Goal: Transaction & Acquisition: Purchase product/service

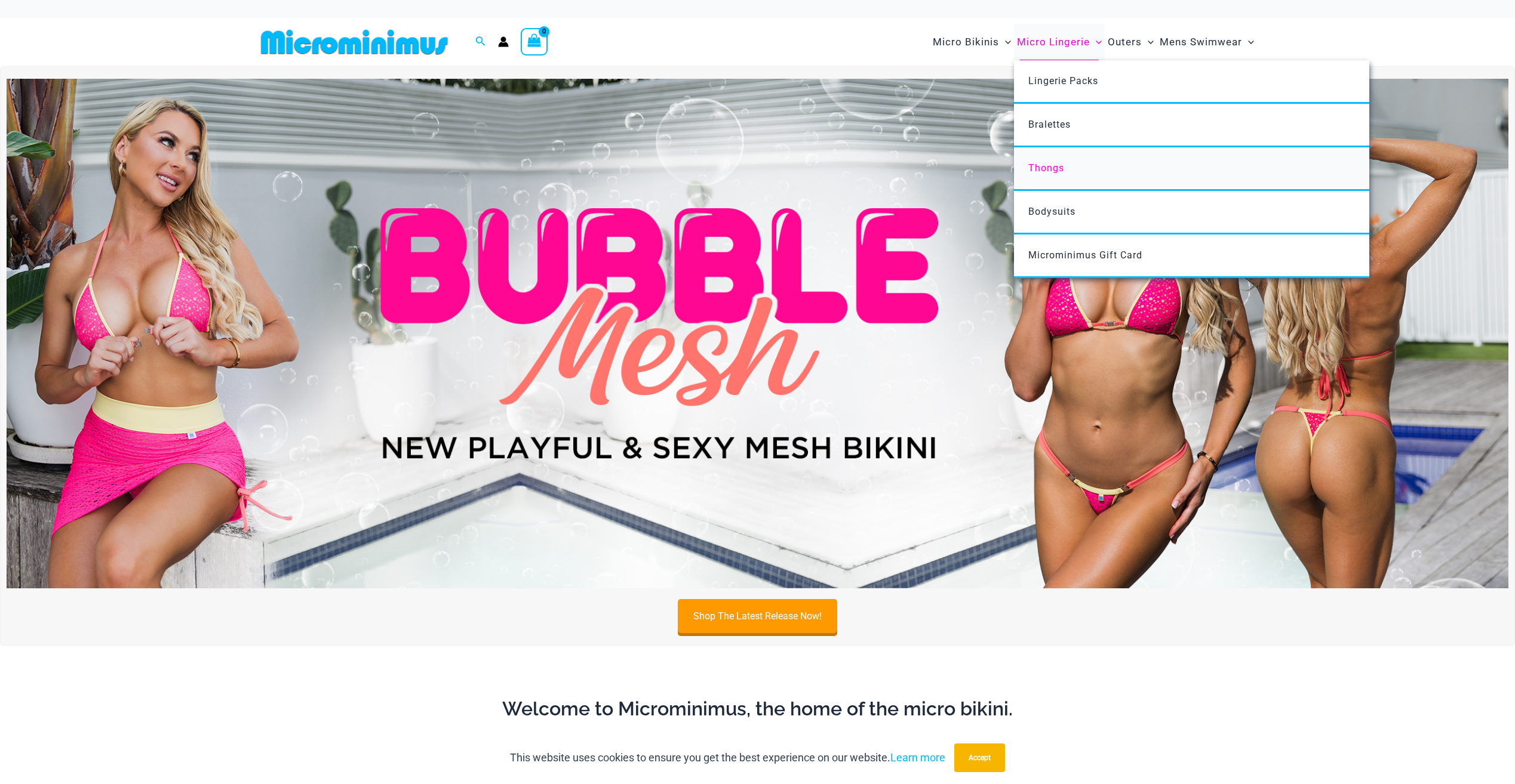
click at [1056, 171] on span "Thongs" at bounding box center [1047, 167] width 36 height 11
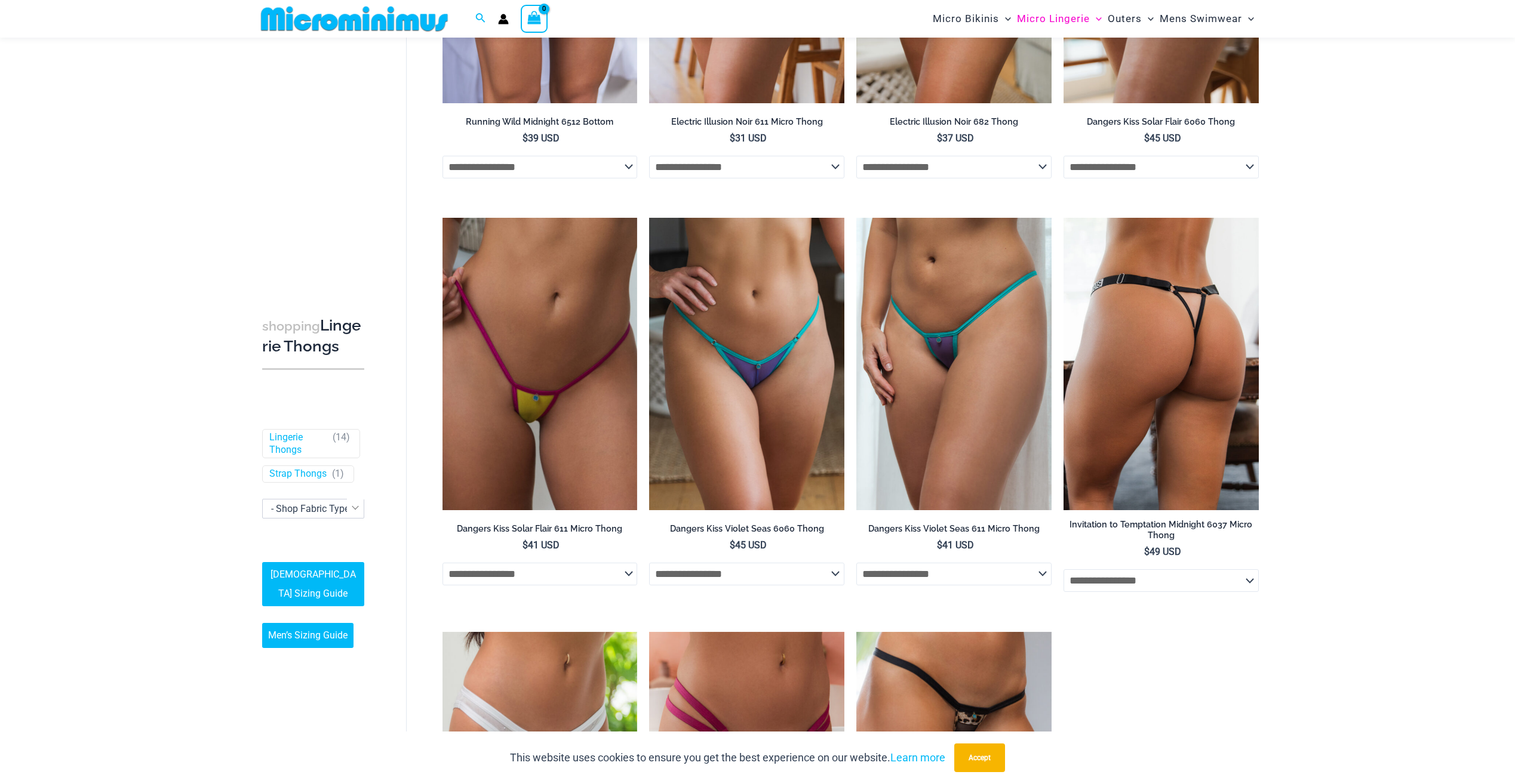
scroll to position [715, 0]
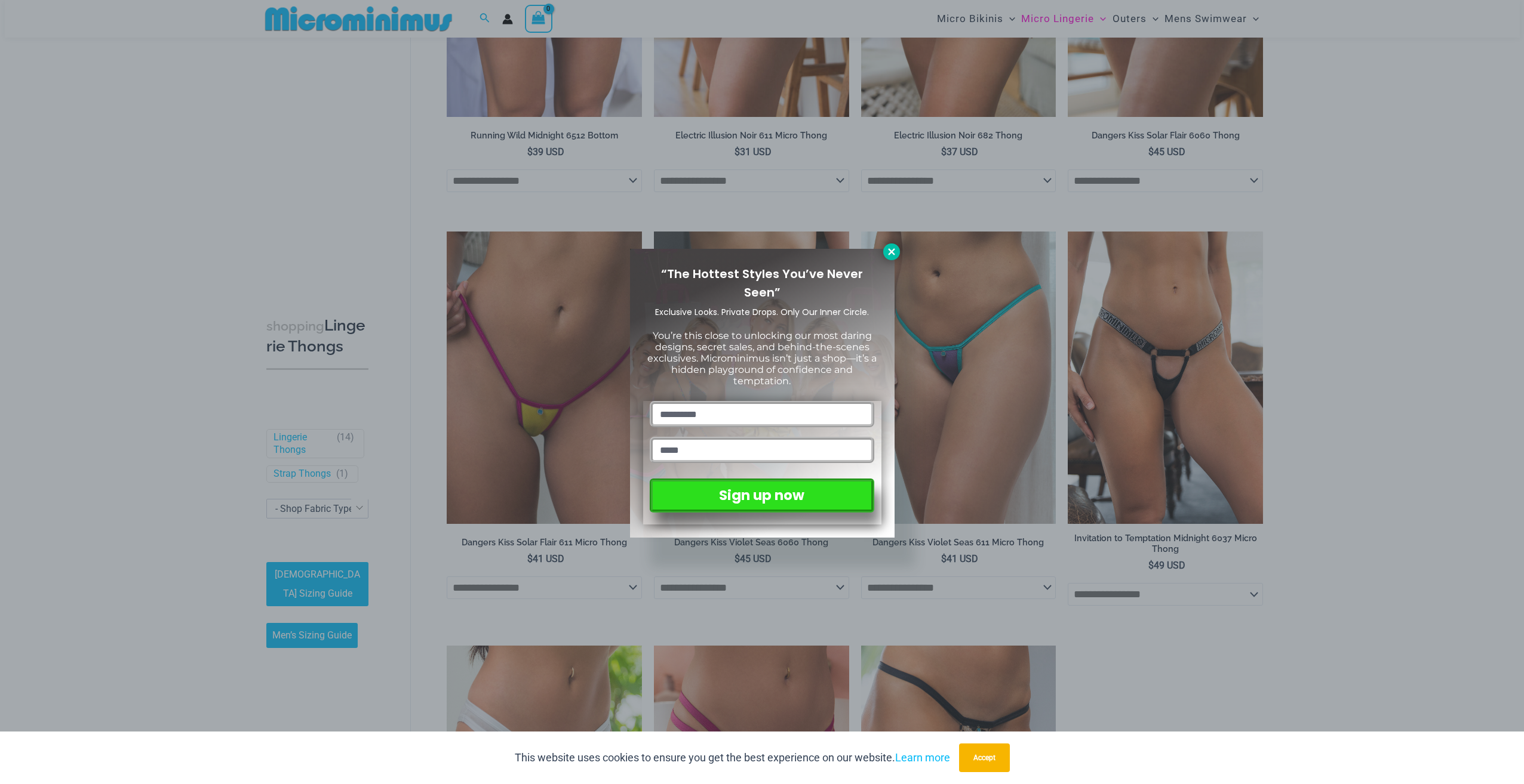
click at [893, 257] on icon at bounding box center [891, 252] width 10 height 10
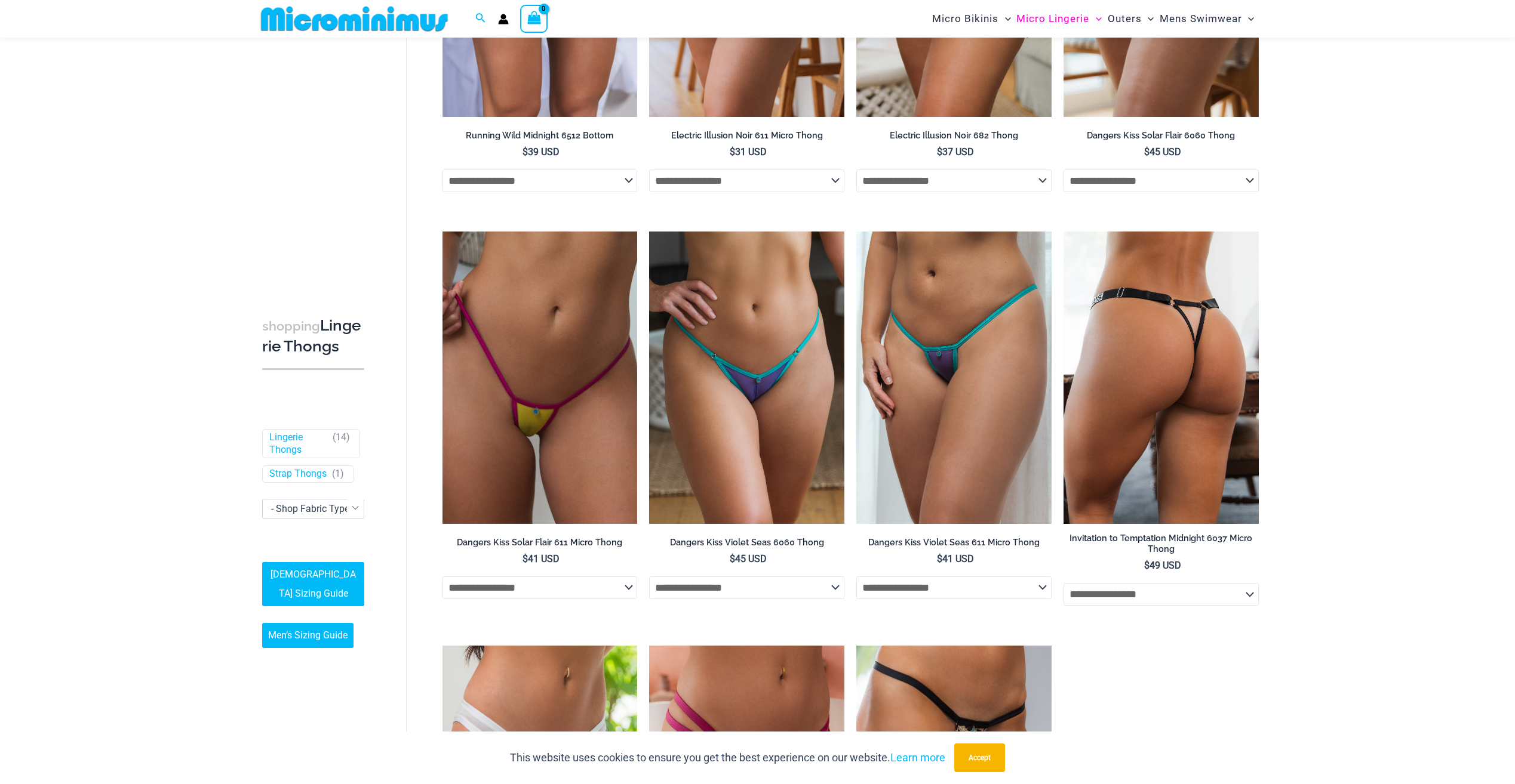
click at [1180, 340] on img at bounding box center [1161, 378] width 195 height 293
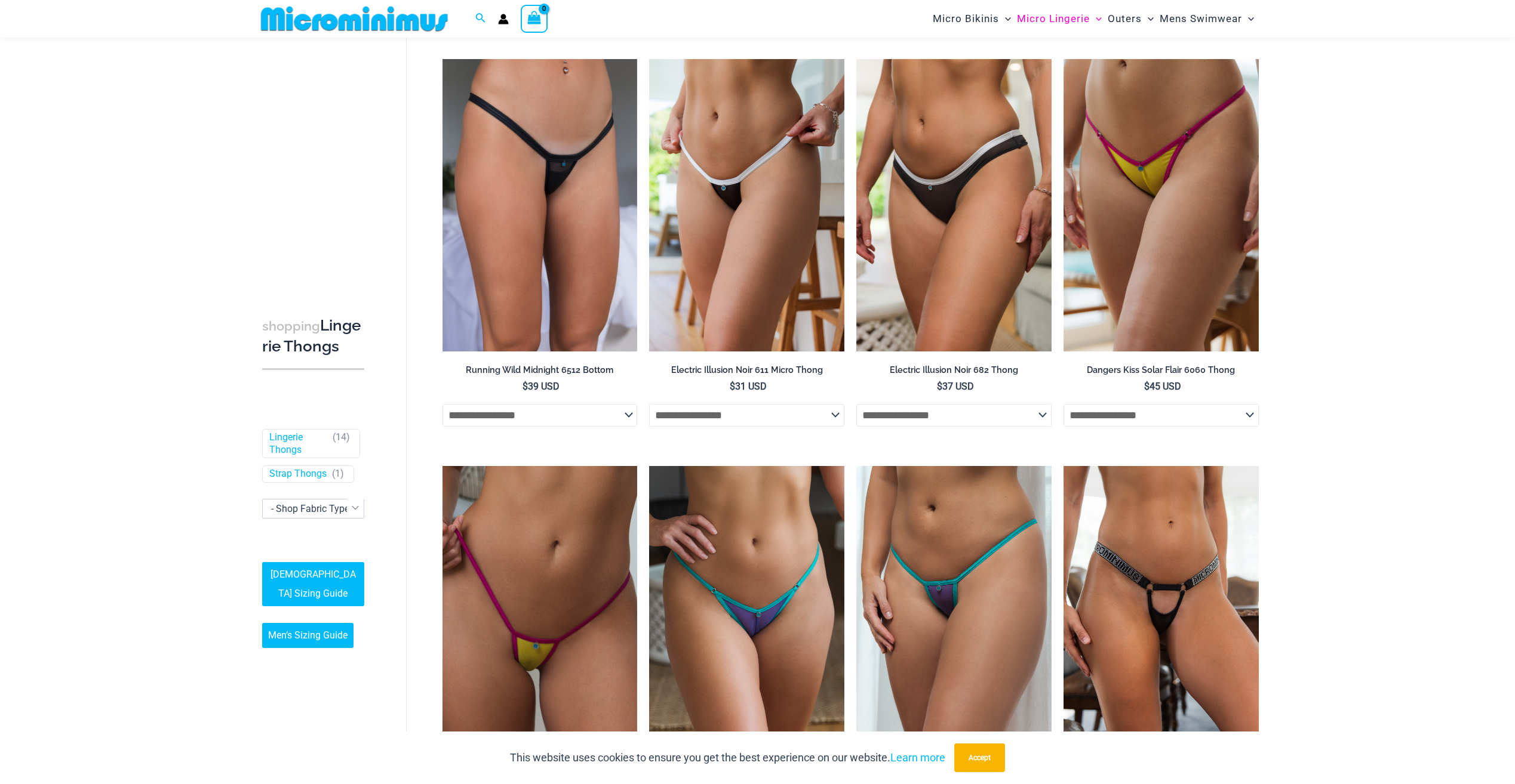
scroll to position [476, 0]
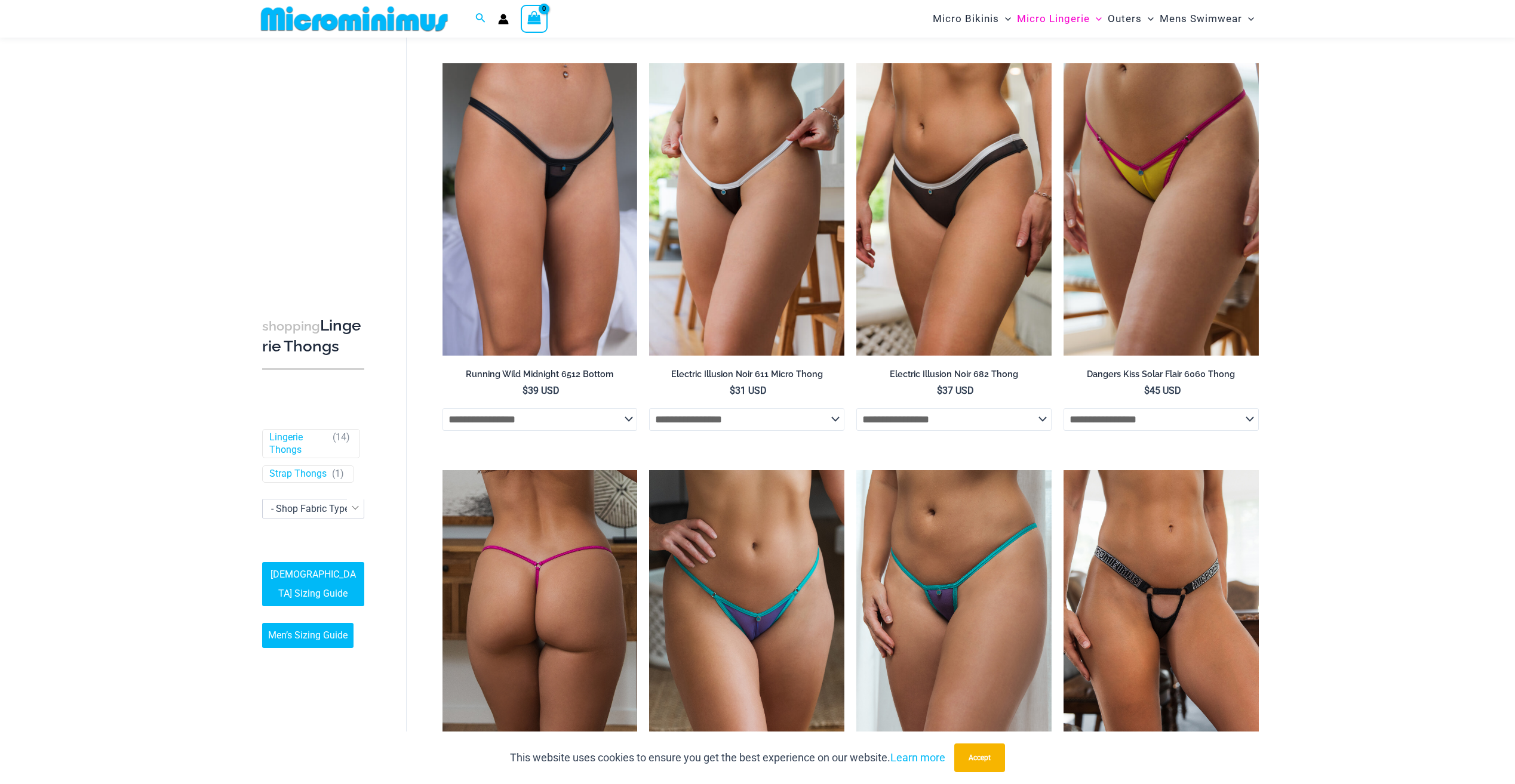
click at [481, 514] on img at bounding box center [539, 617] width 195 height 293
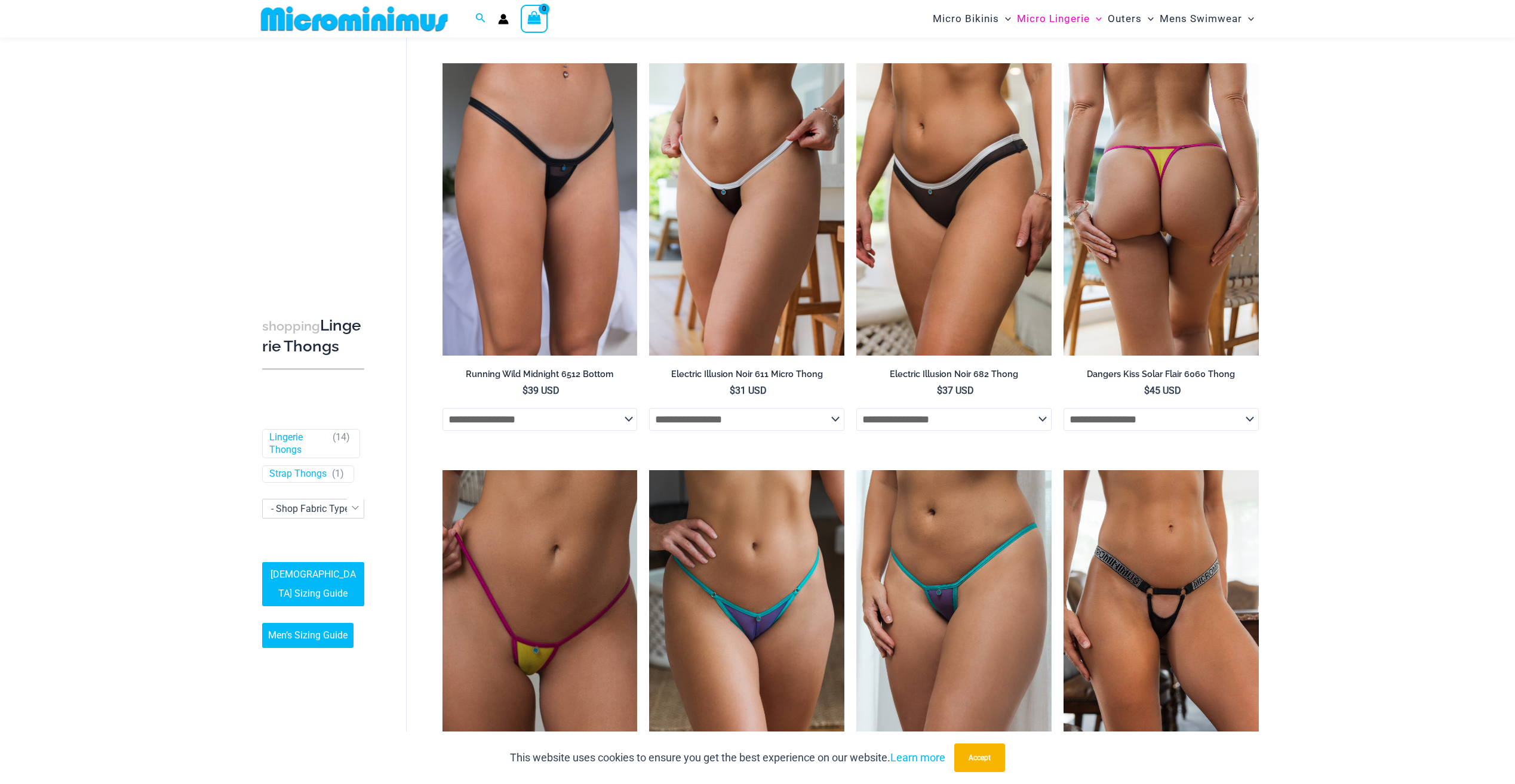
click at [1131, 100] on img at bounding box center [1161, 210] width 195 height 293
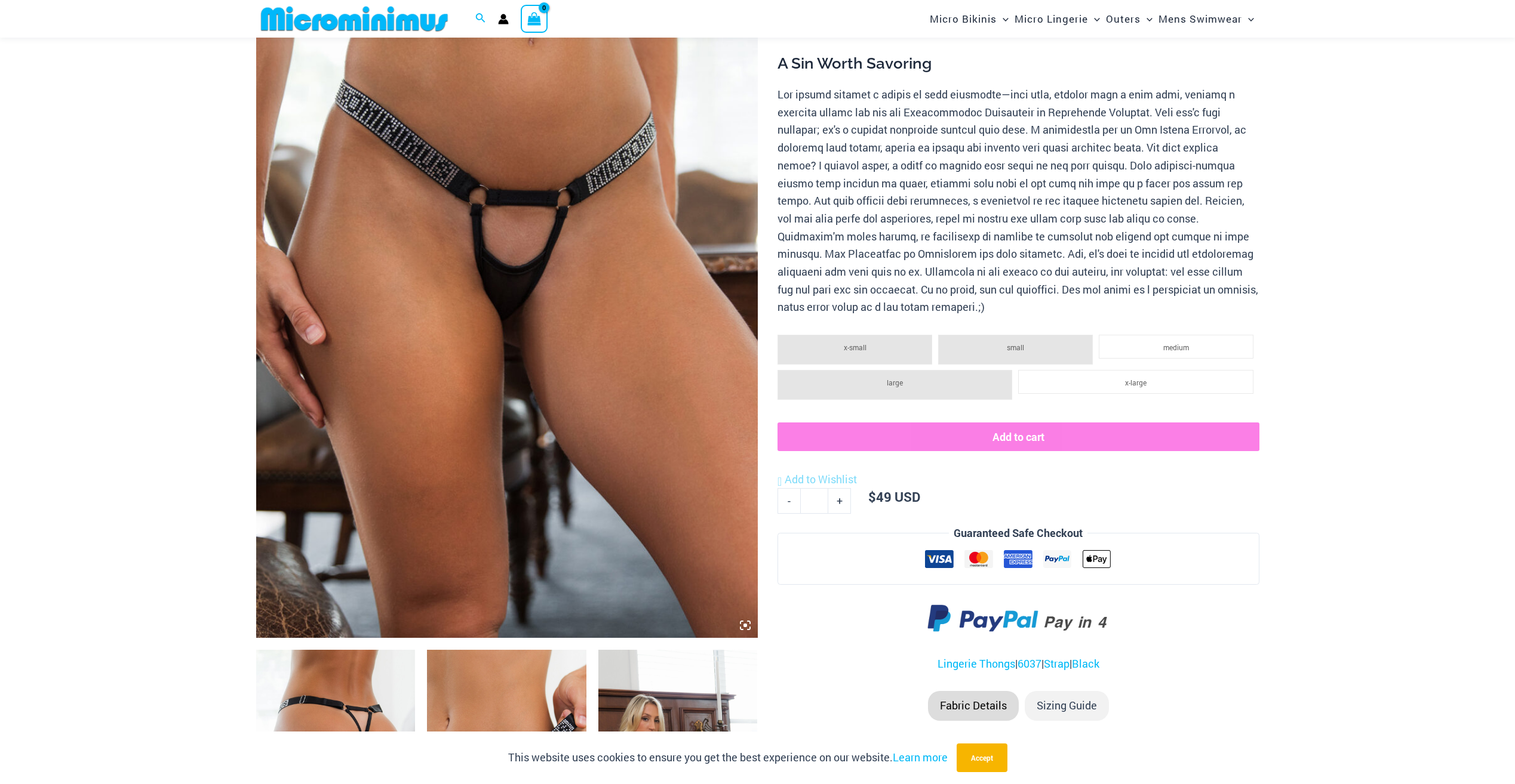
scroll to position [230, 0]
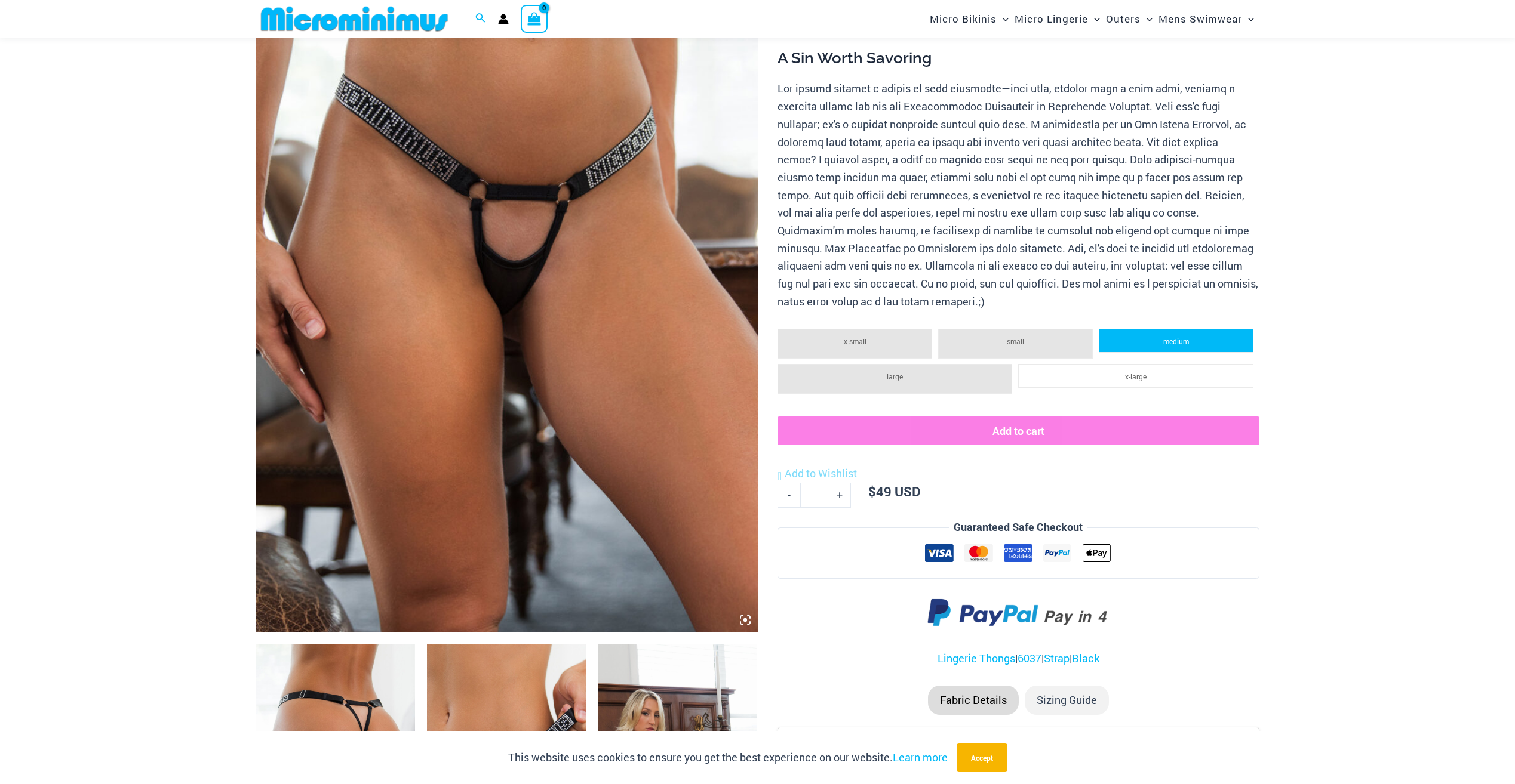
click at [1195, 335] on li "medium" at bounding box center [1176, 340] width 155 height 24
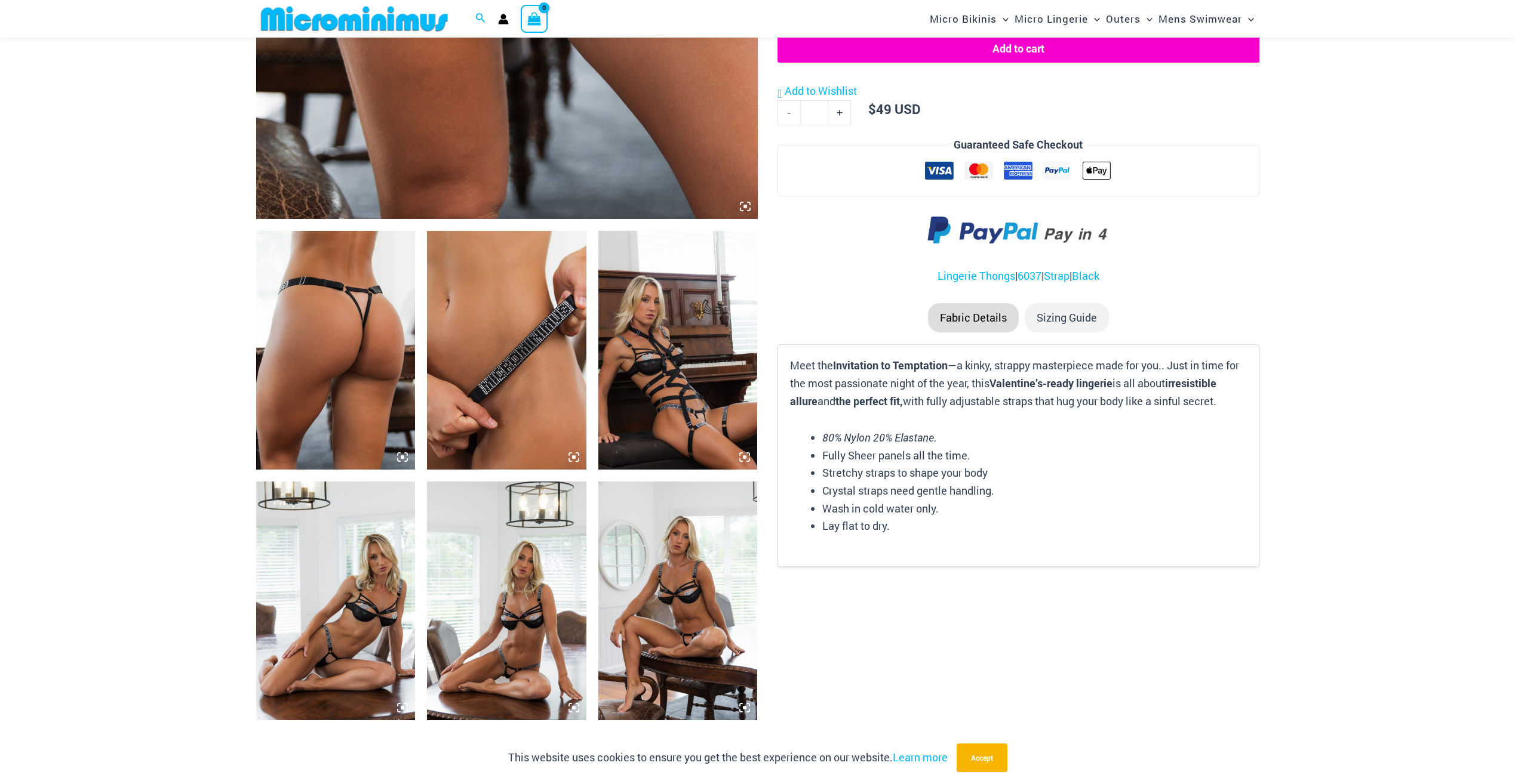
scroll to position [647, 0]
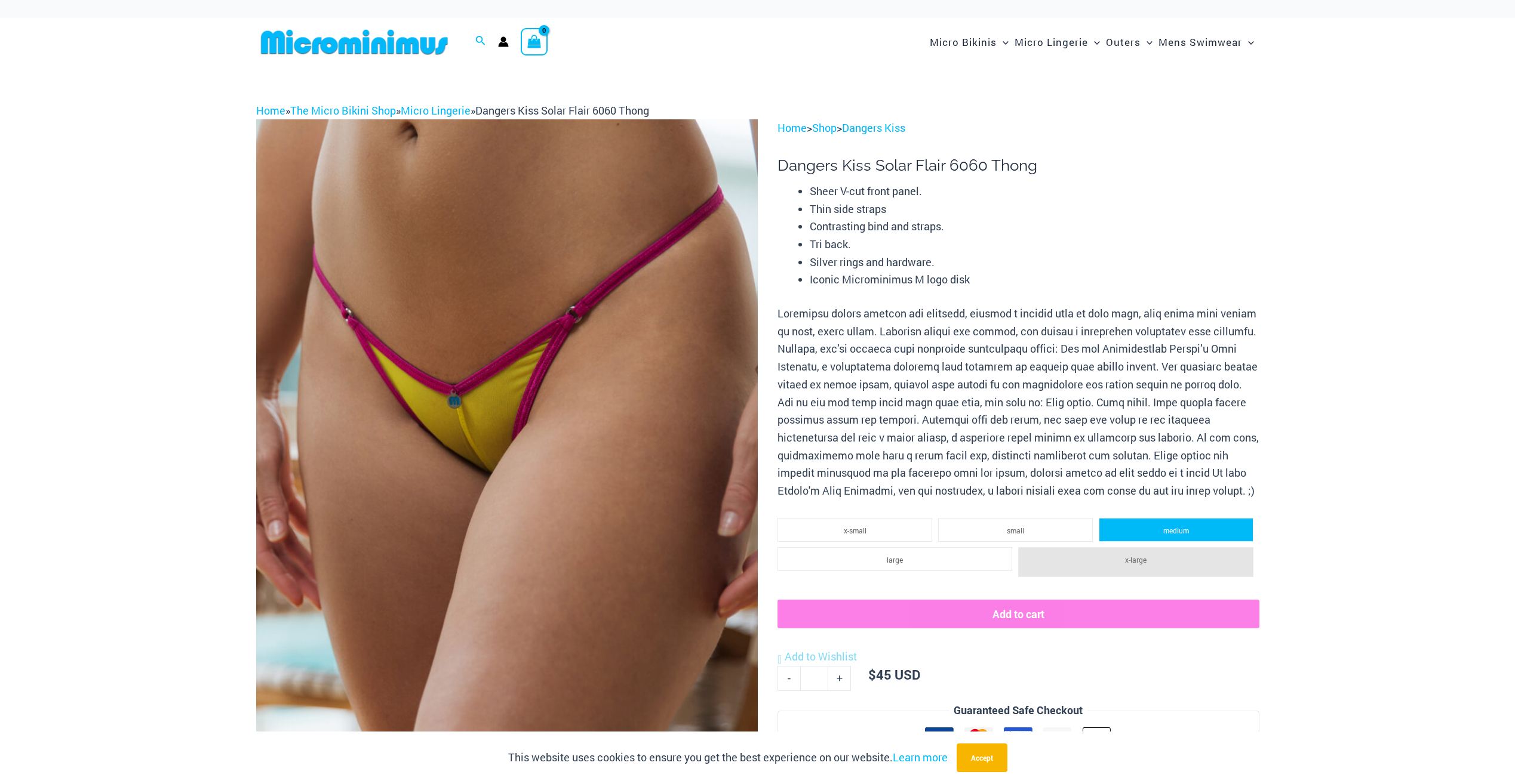
click at [1236, 536] on li "medium" at bounding box center [1176, 530] width 155 height 24
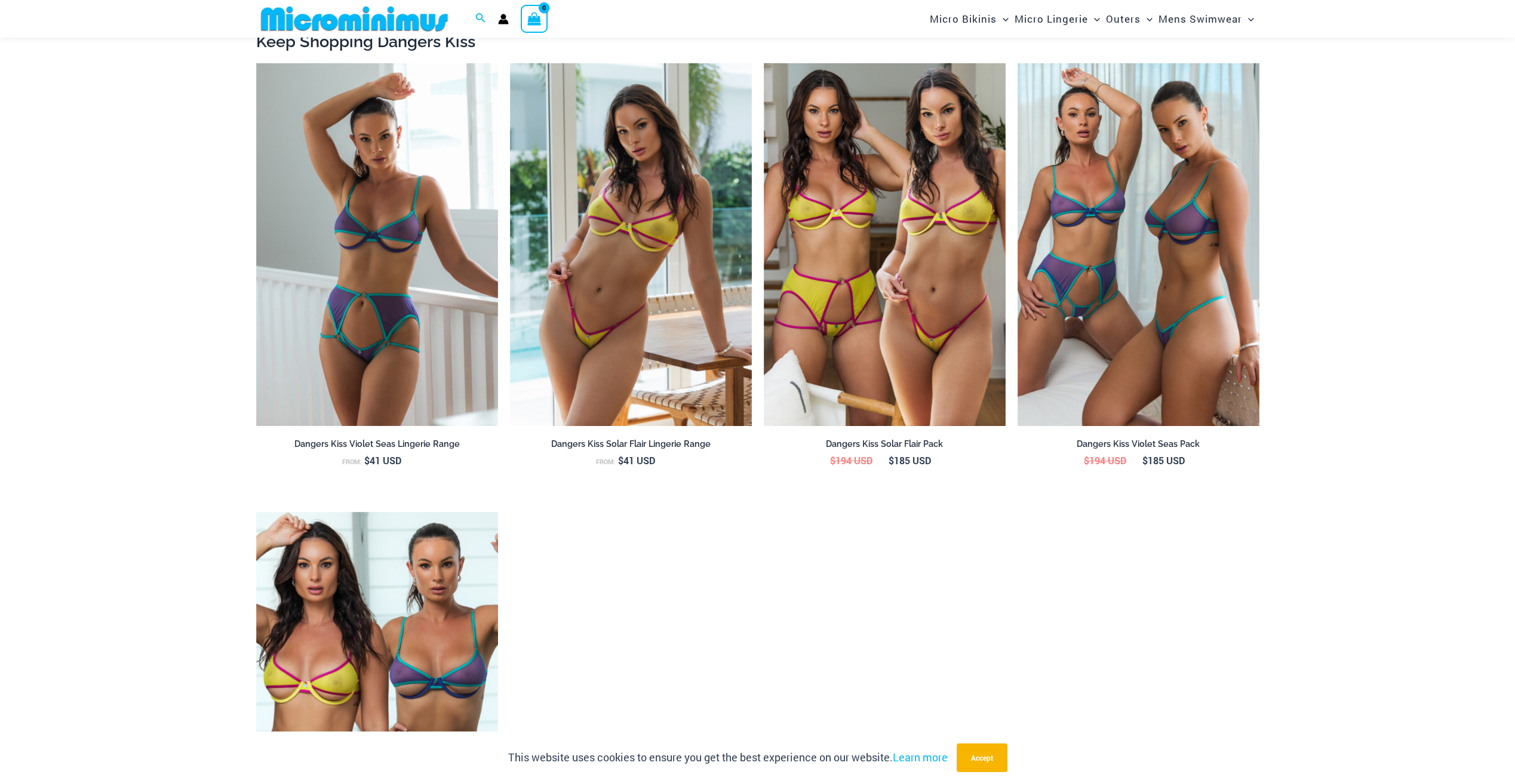
scroll to position [1661, 0]
